Goal: Find specific page/section

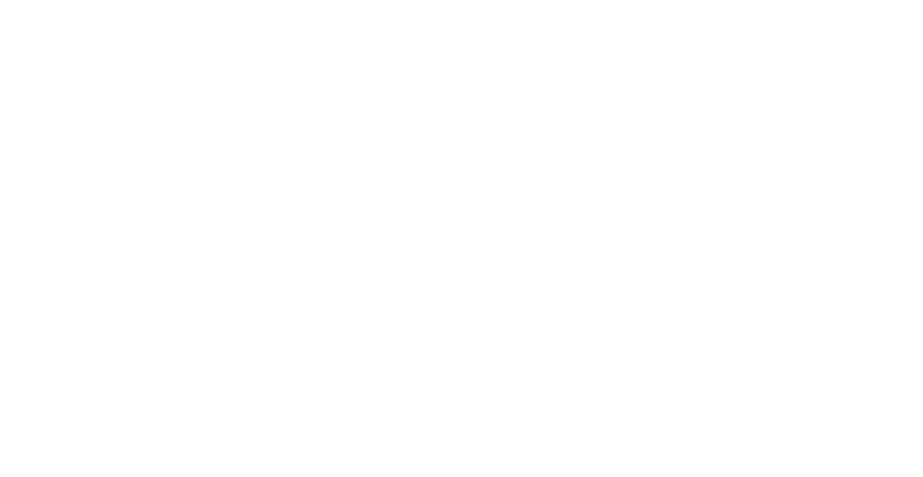
click at [426, 0] on html at bounding box center [461, 0] width 923 height 0
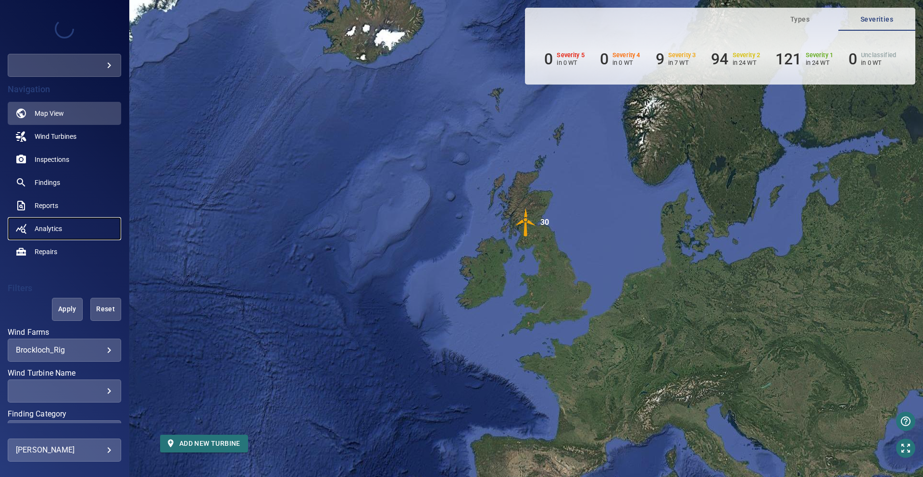
click at [27, 237] on link "Analytics" at bounding box center [64, 228] width 113 height 23
